Goal: Find specific page/section: Find specific page/section

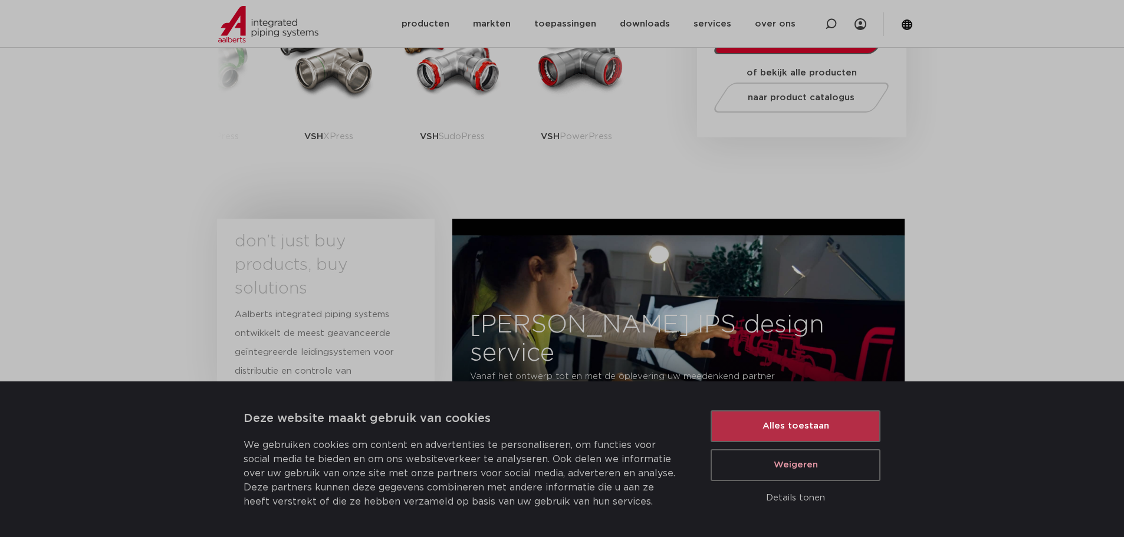
scroll to position [295, 0]
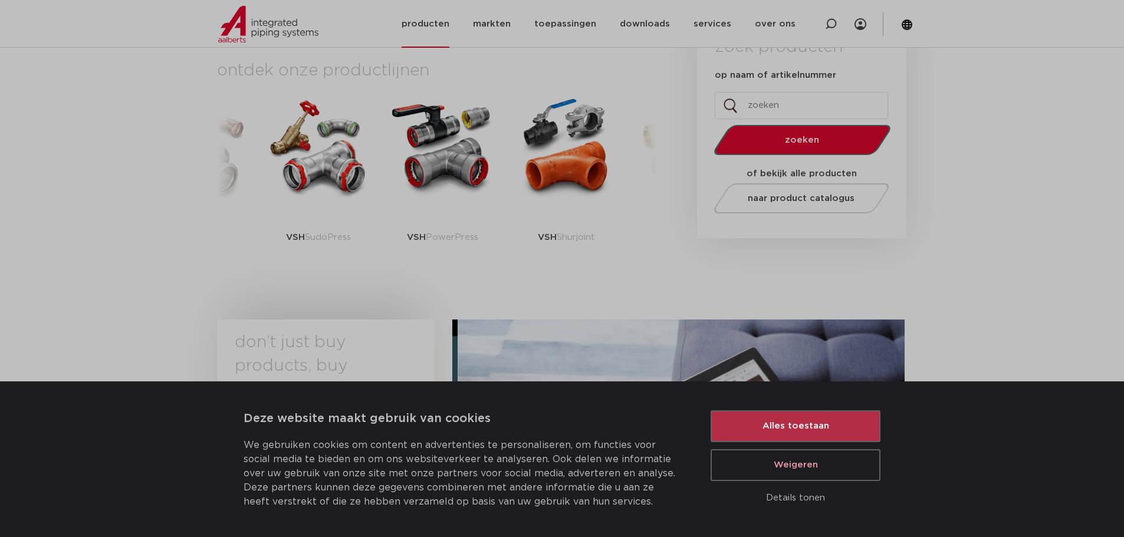
click at [433, 28] on link "producten" at bounding box center [426, 24] width 48 height 48
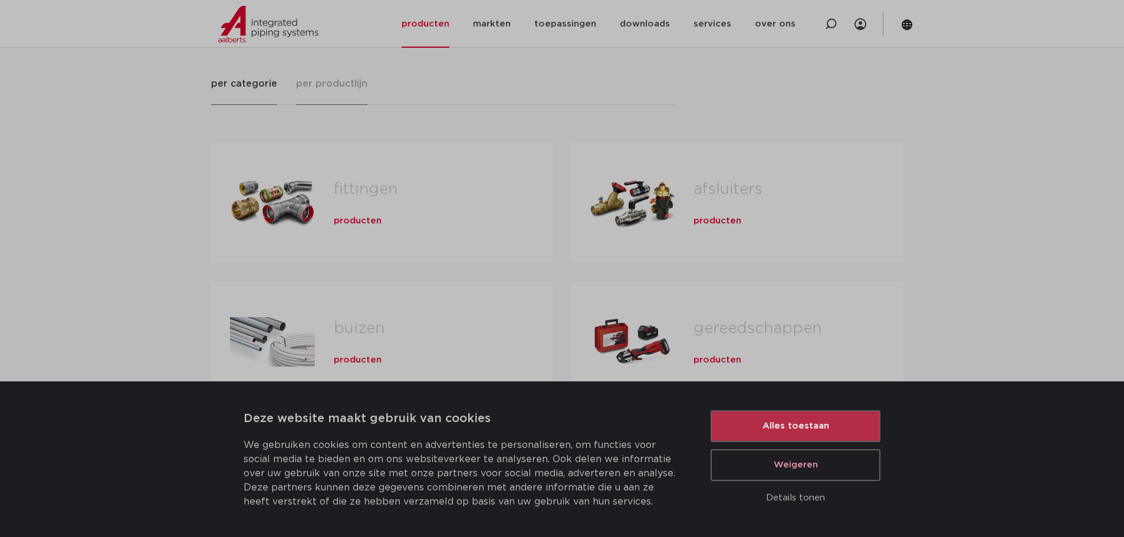
scroll to position [177, 0]
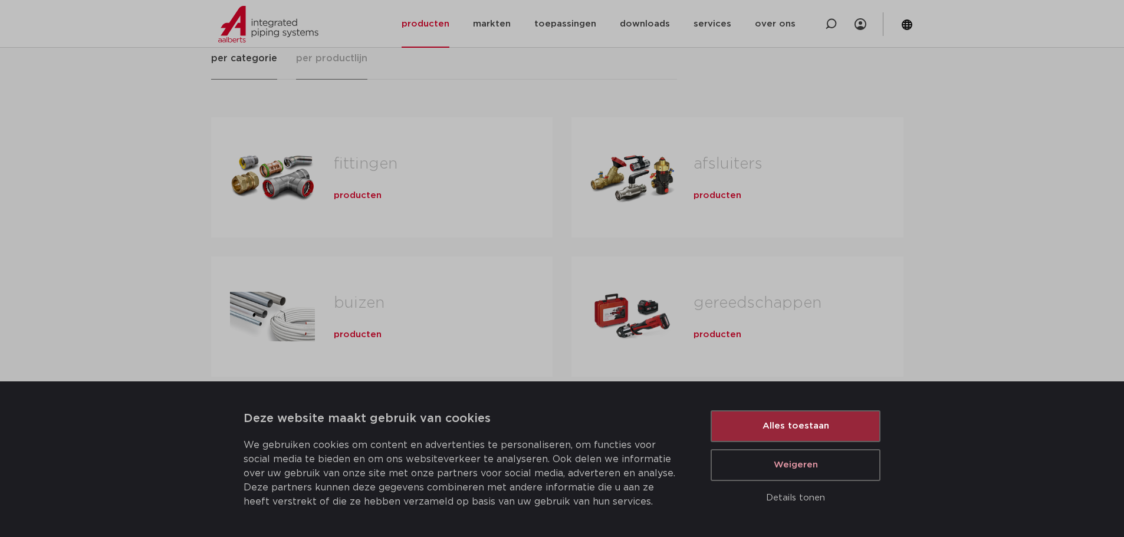
click at [799, 419] on button "Alles toestaan" at bounding box center [796, 426] width 170 height 32
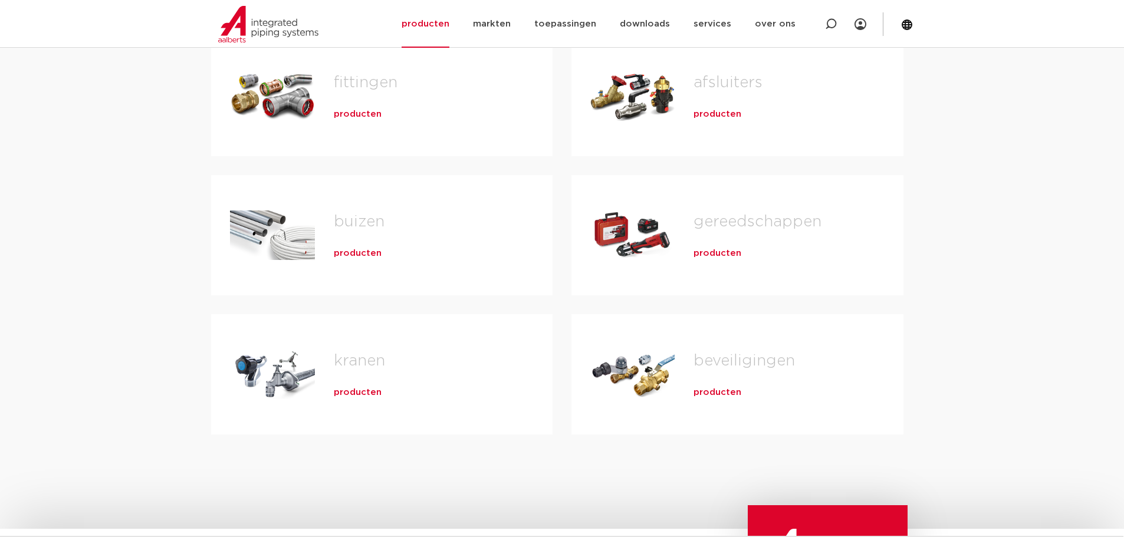
scroll to position [354, 0]
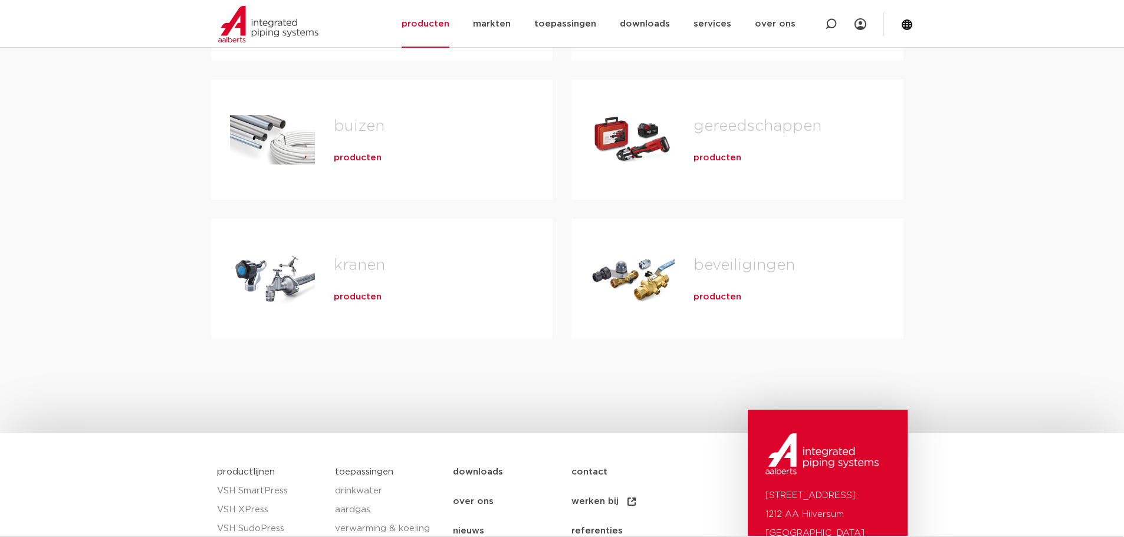
click at [757, 250] on div "beveiligingen producten" at bounding box center [780, 279] width 210 height 83
click at [753, 260] on link "beveiligingen" at bounding box center [744, 265] width 101 height 15
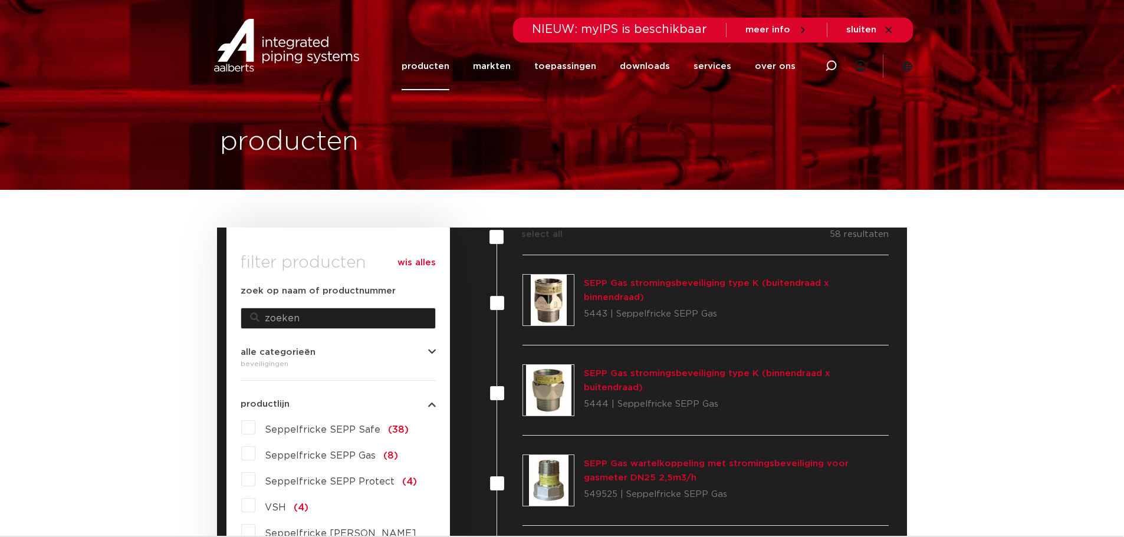
click at [449, 65] on link "producten" at bounding box center [426, 66] width 48 height 48
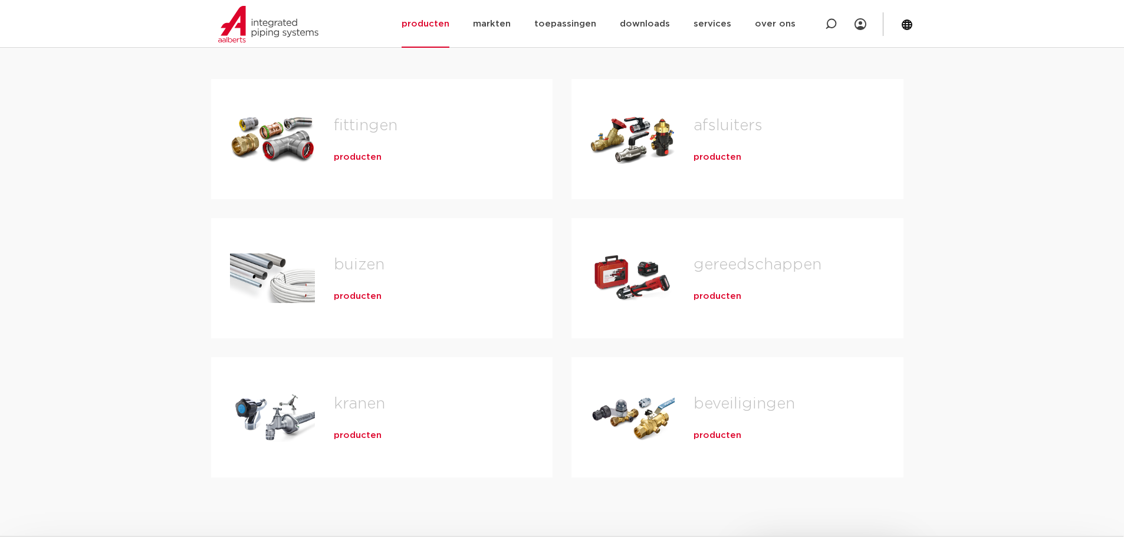
scroll to position [295, 0]
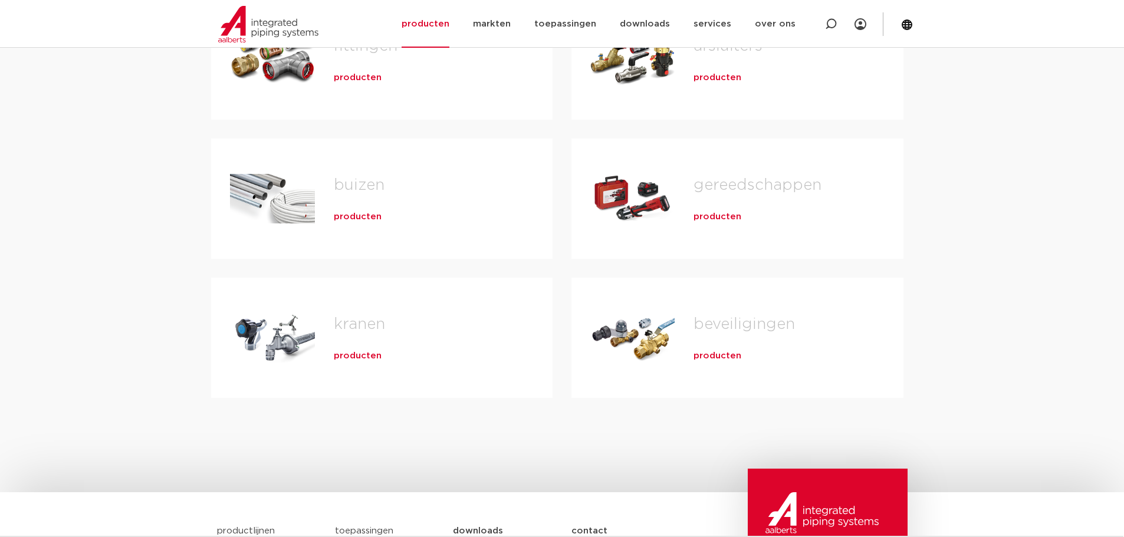
click at [714, 358] on span "producten" at bounding box center [718, 356] width 48 height 12
